Goal: Find specific page/section: Find specific page/section

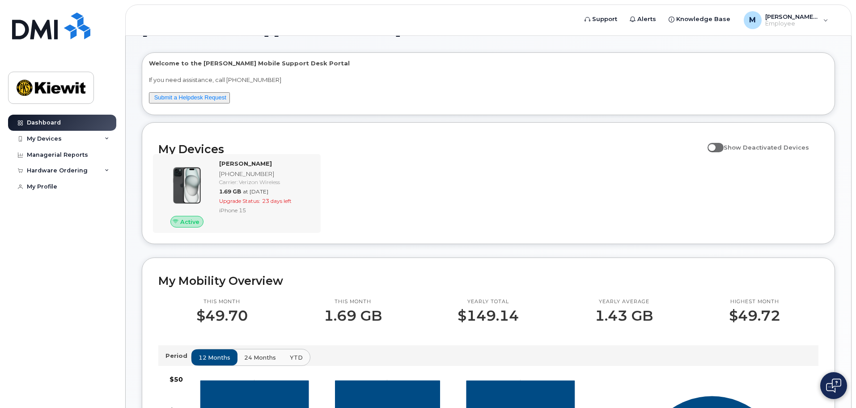
scroll to position [45, 0]
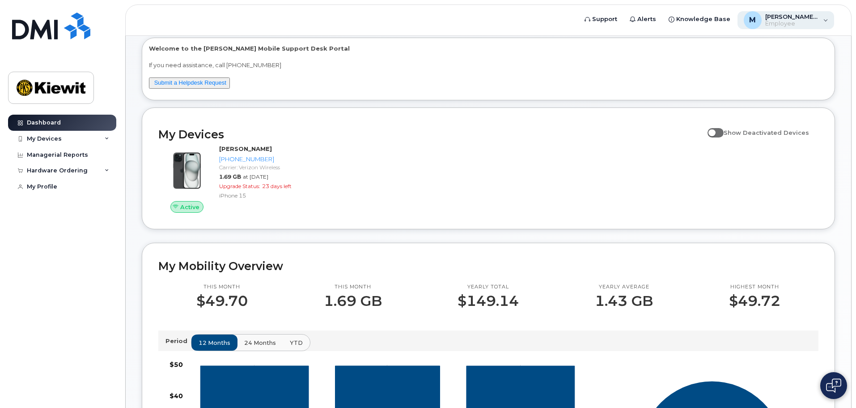
click at [820, 22] on div "[PERSON_NAME].[PERSON_NAME] Employee" at bounding box center [786, 20] width 97 height 18
click at [101, 140] on div "My Devices" at bounding box center [62, 139] width 108 height 16
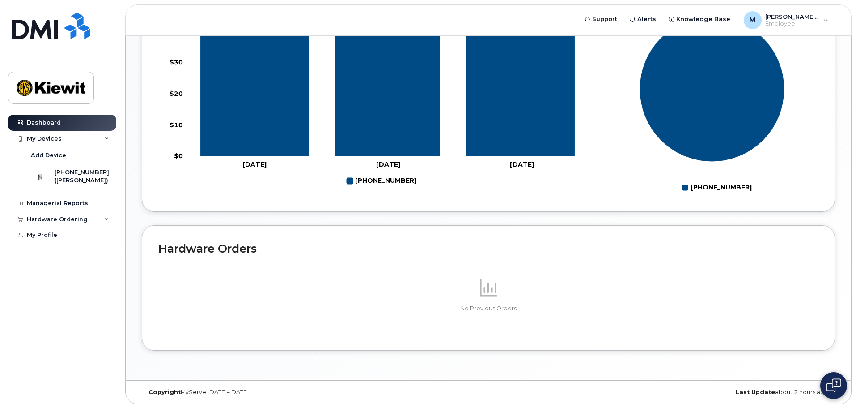
scroll to position [410, 0]
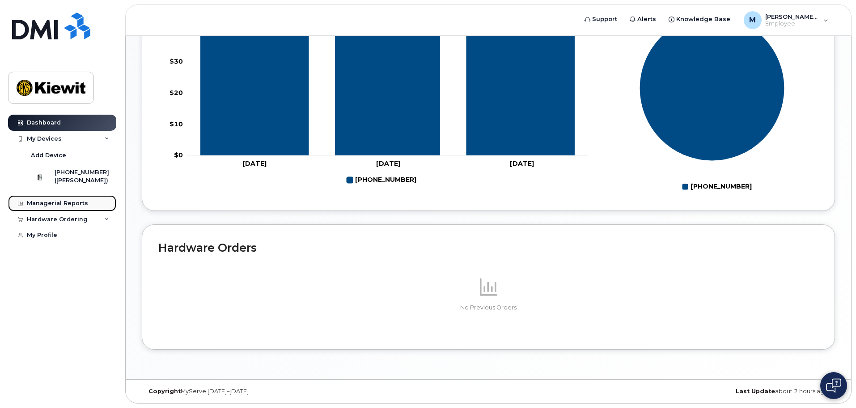
click at [74, 204] on div "Managerial Reports" at bounding box center [57, 203] width 61 height 7
